Goal: Task Accomplishment & Management: Use online tool/utility

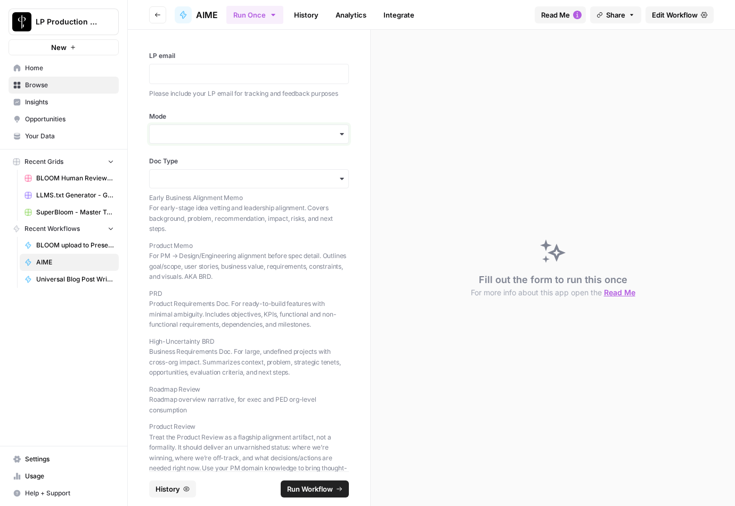
click at [168, 131] on input "Mode" at bounding box center [249, 134] width 186 height 11
click at [167, 127] on div "button" at bounding box center [249, 134] width 200 height 19
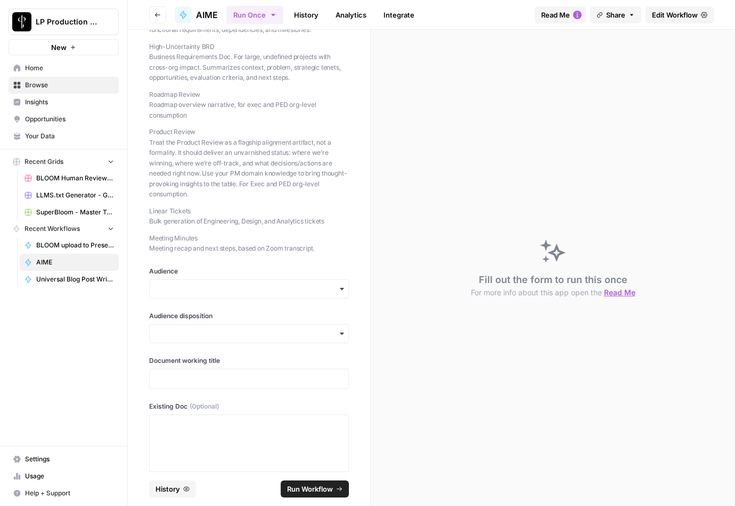
scroll to position [302, 0]
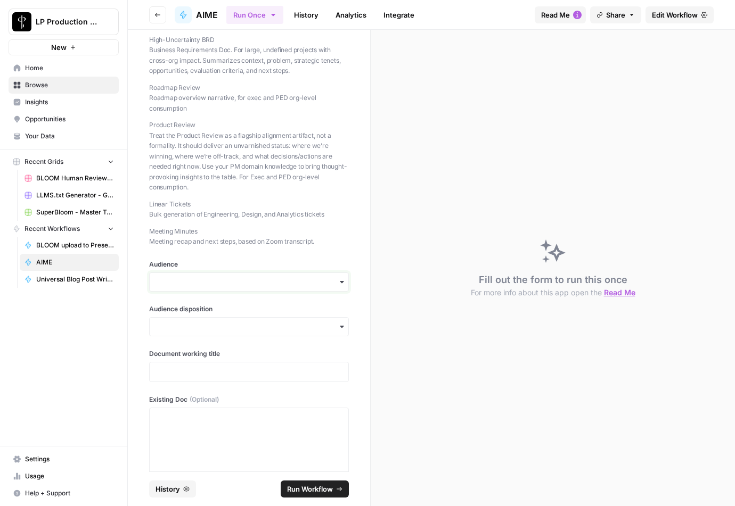
click at [165, 278] on input "Audience" at bounding box center [249, 282] width 186 height 11
click at [139, 282] on div "LP email Please include your LP email for tracking and feedback purposes Mode D…" at bounding box center [249, 251] width 242 height 442
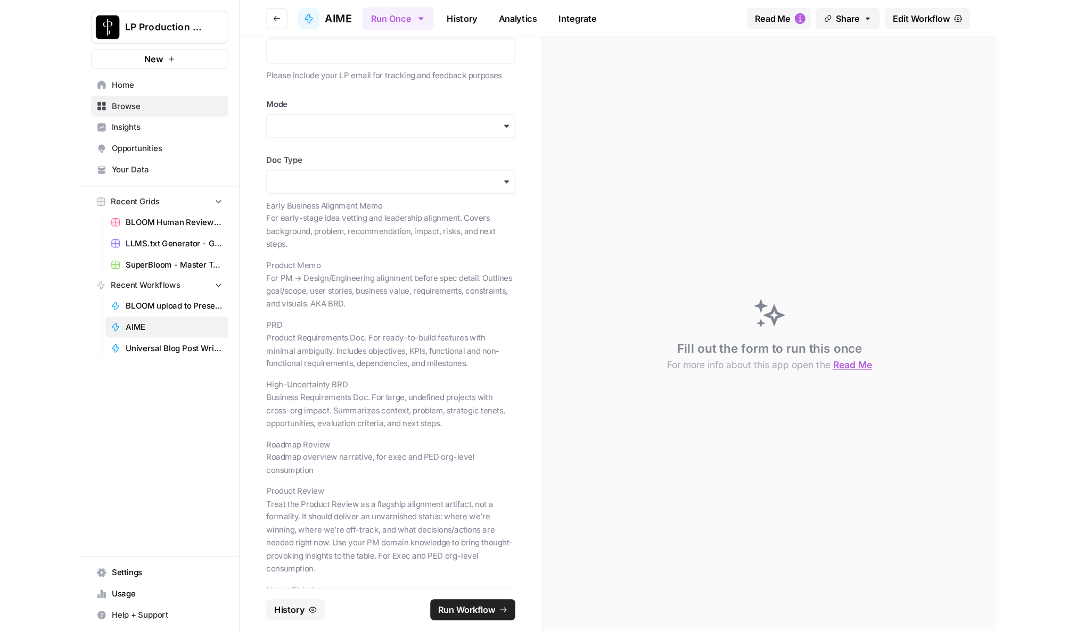
scroll to position [0, 0]
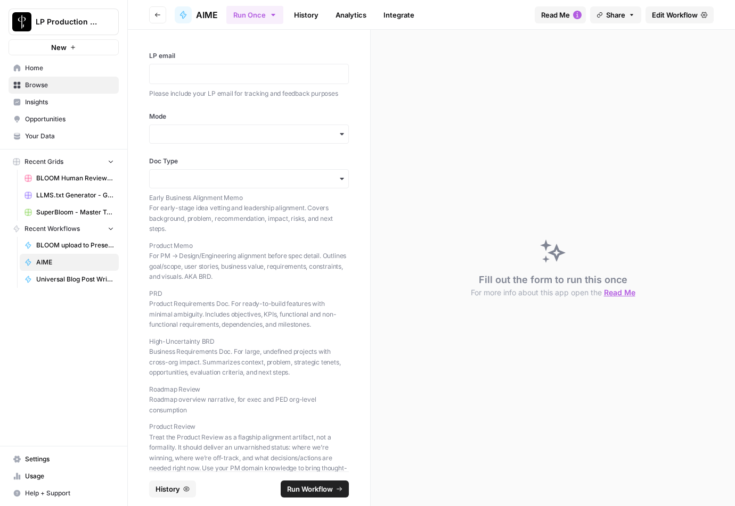
click at [188, 315] on p "PRD Product Requirements Doc. For ready-to-build features with minimal ambiguit…" at bounding box center [249, 310] width 200 height 42
click at [492, 26] on header "Go back AIME Run Once History Analytics Integrate Read Me Share Edit Workflow" at bounding box center [431, 15] width 607 height 30
click at [471, 15] on div "Run Once History Analytics Integrate" at bounding box center [376, 14] width 300 height 21
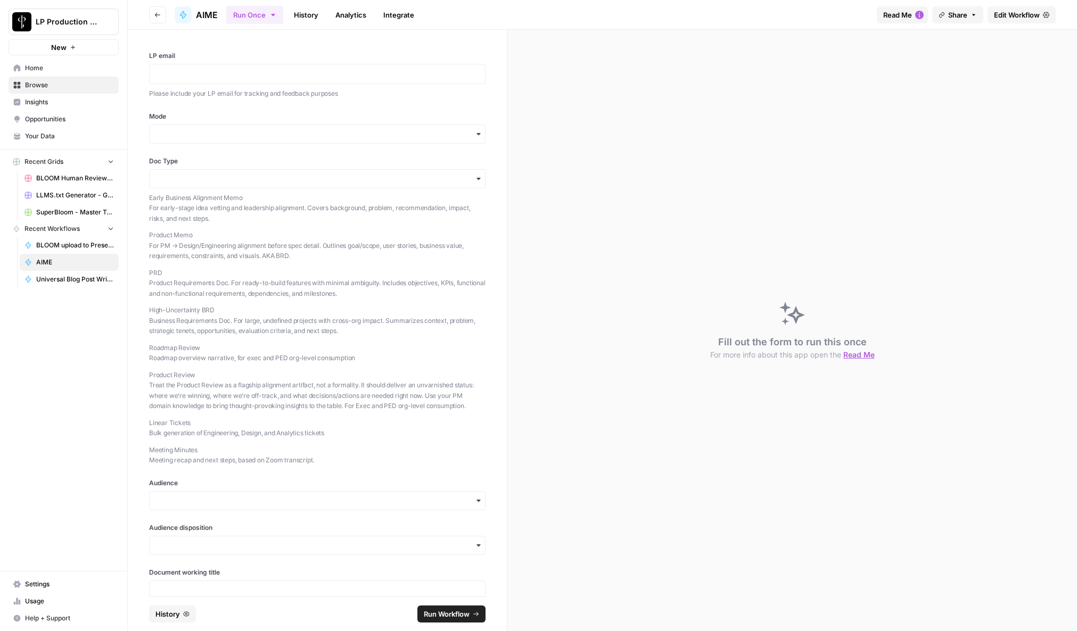
click at [318, 268] on p "PRD Product Requirements Doc. For ready-to-build features with minimal ambiguit…" at bounding box center [317, 283] width 336 height 31
click at [211, 324] on p "High-Uncertainty BRD Business Requirements Doc. For large, undefined projects w…" at bounding box center [317, 320] width 336 height 31
click at [217, 403] on p "Product Review Treat the Product Review as a flagship alignment artifact, not a…" at bounding box center [317, 391] width 336 height 42
